Goal: Task Accomplishment & Management: Use online tool/utility

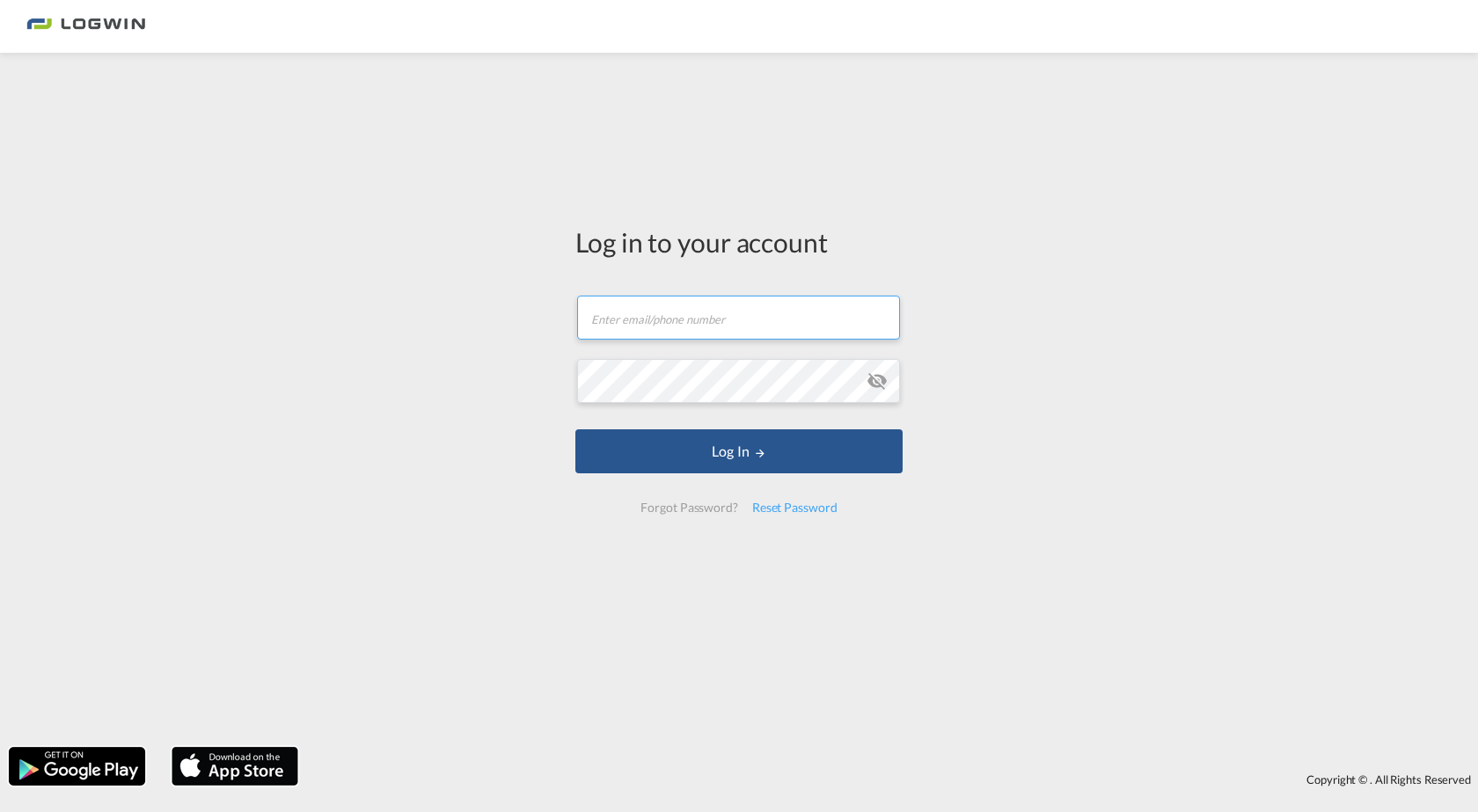
click at [605, 322] on input "text" at bounding box center [739, 317] width 323 height 44
type input "[PERSON_NAME][EMAIL_ADDRESS][PERSON_NAME][DOMAIN_NAME]"
click at [575, 429] on button "Log In" at bounding box center [739, 451] width 327 height 44
